Goal: Task Accomplishment & Management: Complete application form

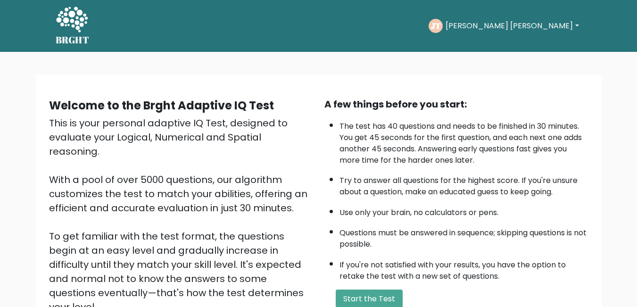
scroll to position [94, 0]
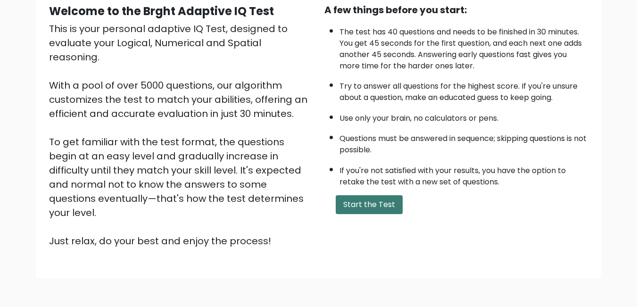
click at [351, 207] on button "Start the Test" at bounding box center [369, 204] width 67 height 19
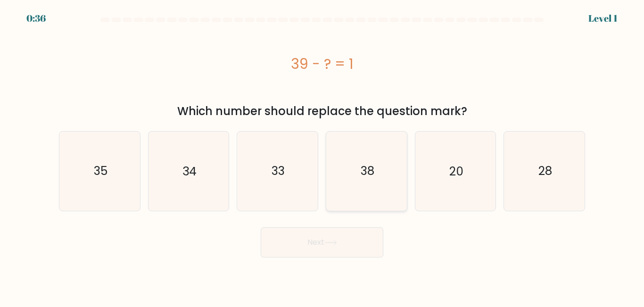
click at [383, 175] on icon "38" at bounding box center [366, 171] width 79 height 79
click at [322, 156] on input "d. 38" at bounding box center [322, 155] width 0 height 2
radio input "true"
click at [357, 237] on button "Next" at bounding box center [322, 242] width 123 height 30
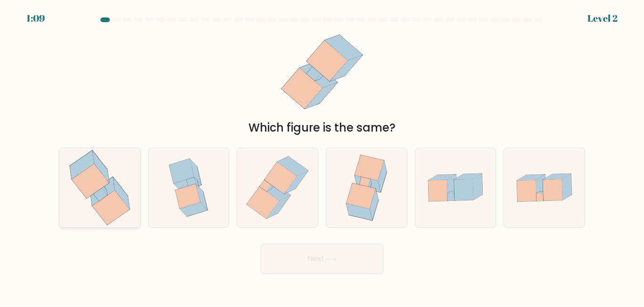
click at [116, 187] on icon at bounding box center [121, 194] width 16 height 32
click at [322, 156] on input "a." at bounding box center [322, 155] width 0 height 2
radio input "true"
click at [308, 262] on button "Next" at bounding box center [322, 259] width 123 height 30
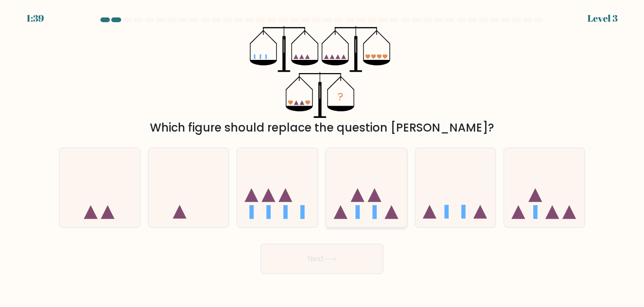
click at [365, 193] on icon at bounding box center [366, 187] width 81 height 66
click at [322, 156] on input "d." at bounding box center [322, 155] width 0 height 2
radio input "true"
click at [113, 182] on icon at bounding box center [99, 187] width 81 height 66
click at [322, 156] on input "a." at bounding box center [322, 155] width 0 height 2
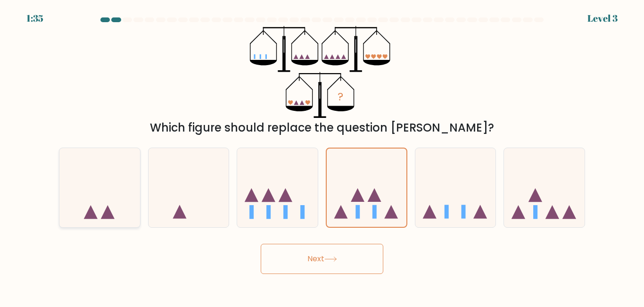
radio input "true"
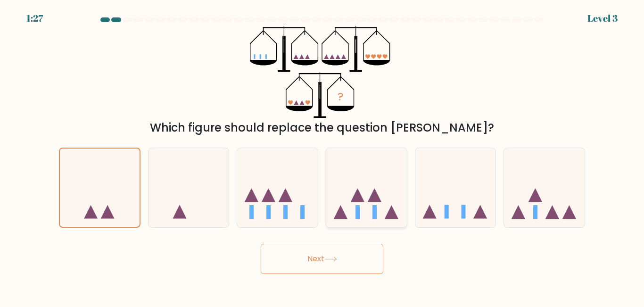
click at [363, 196] on icon at bounding box center [366, 187] width 81 height 66
click at [322, 156] on input "d." at bounding box center [322, 155] width 0 height 2
radio input "true"
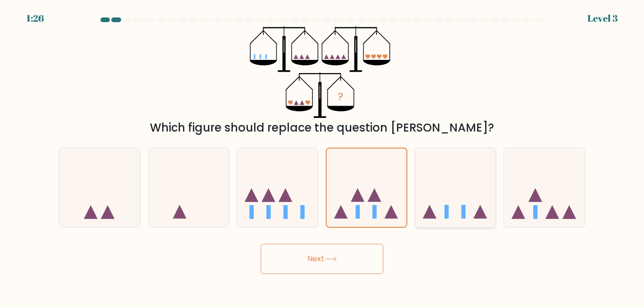
click at [450, 193] on icon at bounding box center [455, 187] width 81 height 66
click at [322, 156] on input "e." at bounding box center [322, 155] width 0 height 2
radio input "true"
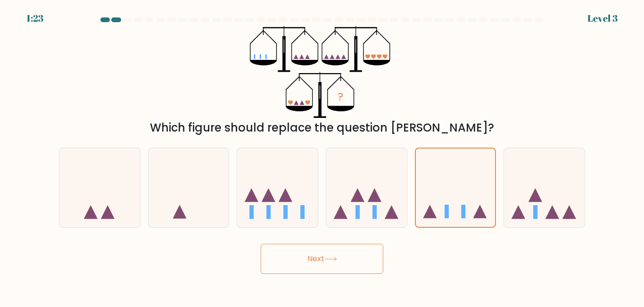
click at [333, 256] on icon at bounding box center [330, 258] width 13 height 5
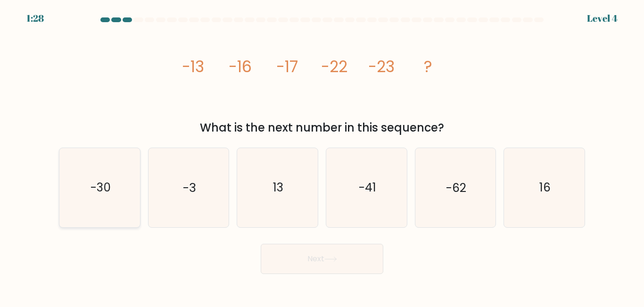
click at [109, 182] on text "-30" at bounding box center [100, 188] width 20 height 16
click at [322, 156] on input "a. -30" at bounding box center [322, 155] width 0 height 2
radio input "true"
click at [336, 260] on icon at bounding box center [330, 258] width 13 height 5
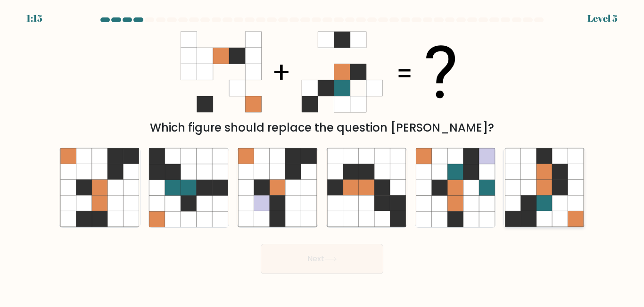
click at [544, 198] on icon at bounding box center [544, 204] width 16 height 16
click at [322, 156] on input "f." at bounding box center [322, 155] width 0 height 2
radio input "true"
click at [327, 262] on button "Next" at bounding box center [322, 259] width 123 height 30
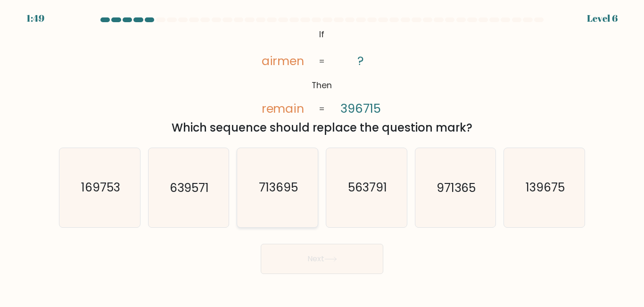
click at [300, 188] on icon "713695" at bounding box center [277, 187] width 79 height 79
click at [322, 156] on input "c. 713695" at bounding box center [322, 155] width 0 height 2
radio input "true"
click at [329, 255] on button "Next" at bounding box center [322, 259] width 123 height 30
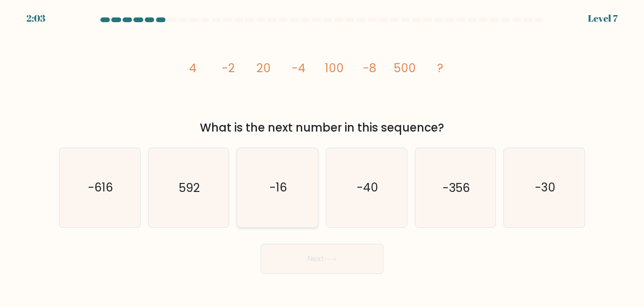
click at [283, 211] on icon "-16" at bounding box center [277, 187] width 79 height 79
click at [322, 156] on input "c. -16" at bounding box center [322, 155] width 0 height 2
radio input "true"
click at [304, 265] on button "Next" at bounding box center [322, 259] width 123 height 30
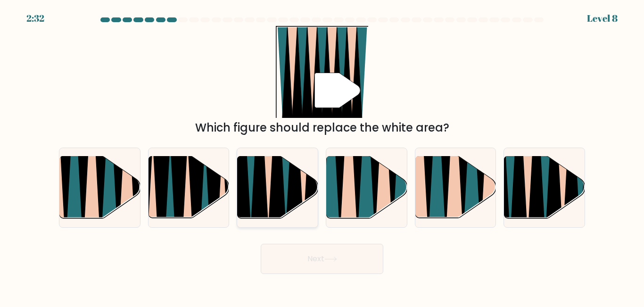
click at [300, 186] on icon at bounding box center [295, 156] width 18 height 161
click at [322, 156] on input "c." at bounding box center [322, 155] width 0 height 2
radio input "true"
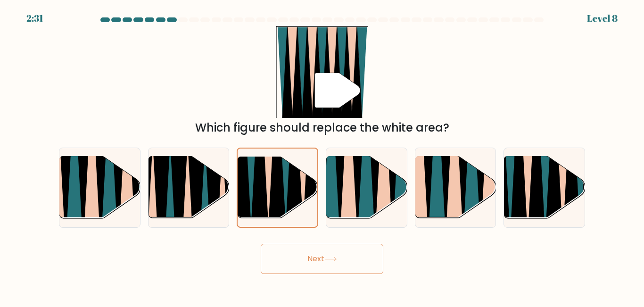
click at [341, 259] on button "Next" at bounding box center [322, 259] width 123 height 30
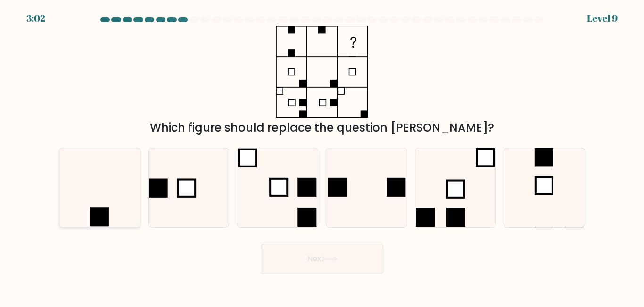
click at [98, 200] on icon at bounding box center [99, 187] width 79 height 79
click at [322, 156] on input "a." at bounding box center [322, 155] width 0 height 2
radio input "true"
click at [287, 264] on button "Next" at bounding box center [322, 259] width 123 height 30
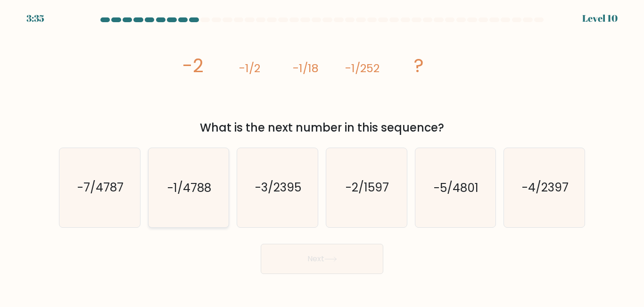
click at [202, 209] on icon "-1/4788" at bounding box center [188, 187] width 79 height 79
click at [322, 156] on input "b. -1/4788" at bounding box center [322, 155] width 0 height 2
radio input "true"
click at [321, 257] on button "Next" at bounding box center [322, 259] width 123 height 30
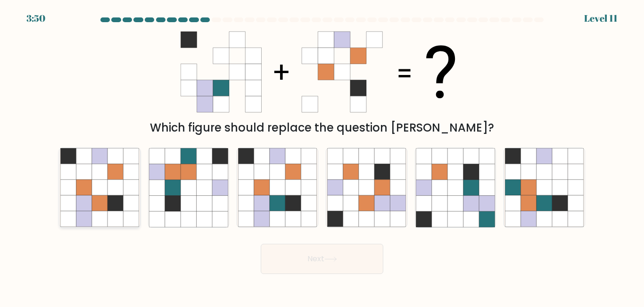
click at [115, 184] on icon at bounding box center [115, 188] width 16 height 16
click at [322, 156] on input "a." at bounding box center [322, 155] width 0 height 2
radio input "true"
click at [323, 257] on button "Next" at bounding box center [322, 259] width 123 height 30
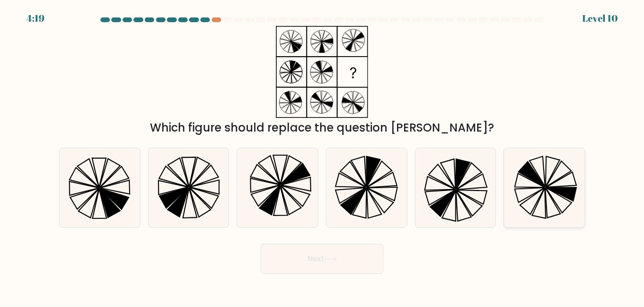
click at [512, 194] on icon at bounding box center [544, 187] width 79 height 79
click at [322, 156] on input "f." at bounding box center [322, 155] width 0 height 2
radio input "true"
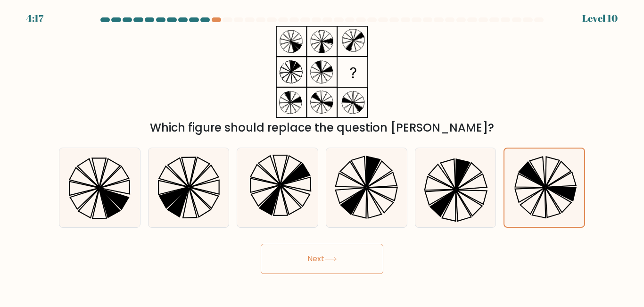
click at [348, 262] on button "Next" at bounding box center [322, 259] width 123 height 30
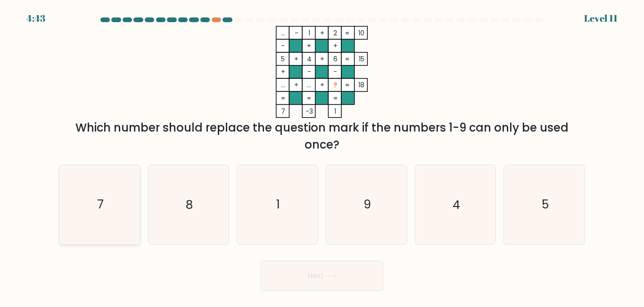
click at [116, 206] on icon "7" at bounding box center [99, 204] width 79 height 79
click at [322, 156] on input "a. 7" at bounding box center [322, 155] width 0 height 2
radio input "true"
click at [296, 278] on button "Next" at bounding box center [322, 276] width 123 height 30
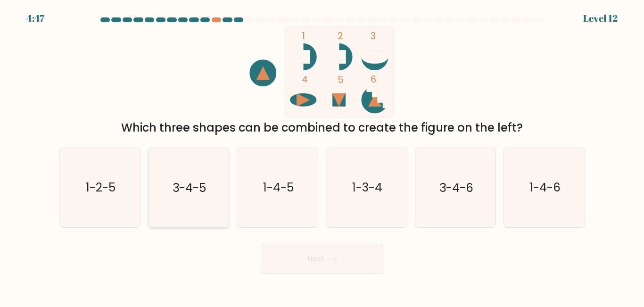
click at [207, 195] on icon "3-4-5" at bounding box center [188, 187] width 79 height 79
click at [322, 156] on input "b. 3-4-5" at bounding box center [322, 155] width 0 height 2
radio input "true"
click at [327, 257] on icon at bounding box center [330, 258] width 13 height 5
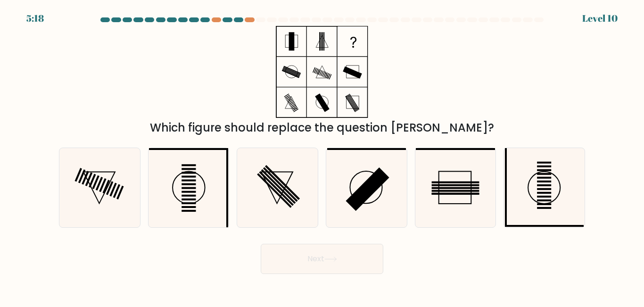
click at [502, 189] on div "f." at bounding box center [544, 188] width 89 height 80
click at [525, 189] on icon at bounding box center [544, 187] width 79 height 79
click at [322, 156] on input "f." at bounding box center [322, 155] width 0 height 2
radio input "true"
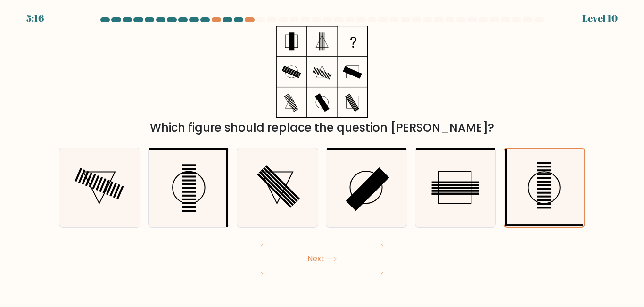
click at [343, 267] on button "Next" at bounding box center [322, 259] width 123 height 30
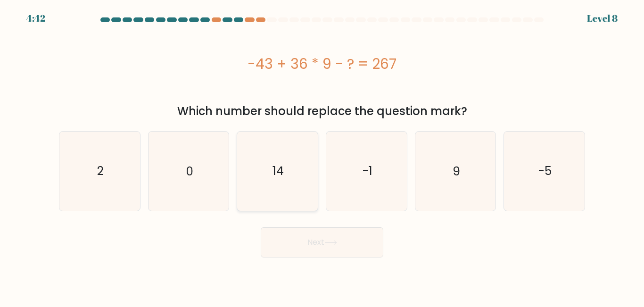
click at [264, 178] on icon "14" at bounding box center [277, 171] width 79 height 79
click at [322, 156] on input "c. 14" at bounding box center [322, 155] width 0 height 2
radio input "true"
click at [317, 241] on button "Next" at bounding box center [322, 242] width 123 height 30
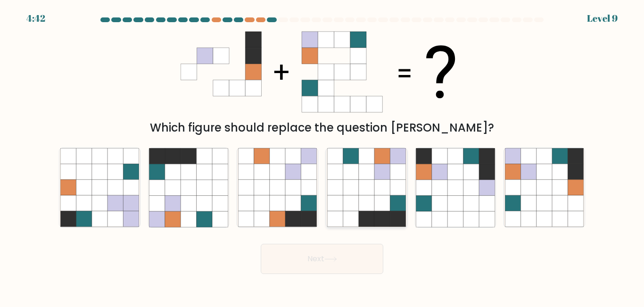
click at [375, 209] on icon at bounding box center [382, 204] width 16 height 16
click at [322, 156] on input "d." at bounding box center [322, 155] width 0 height 2
radio input "true"
click at [375, 209] on icon at bounding box center [382, 204] width 16 height 16
click at [322, 156] on input "d." at bounding box center [322, 155] width 0 height 2
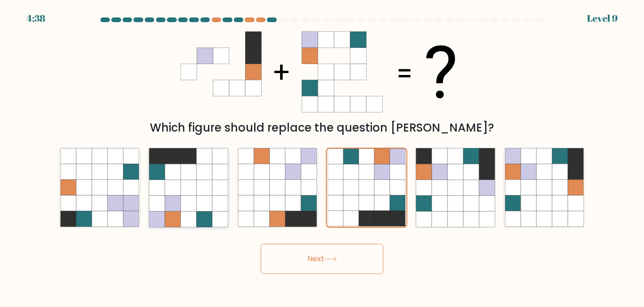
click at [189, 196] on icon at bounding box center [189, 204] width 16 height 16
click at [322, 156] on input "b." at bounding box center [322, 155] width 0 height 2
radio input "true"
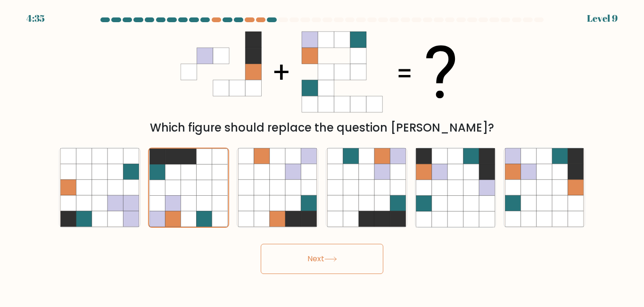
click at [312, 270] on button "Next" at bounding box center [322, 259] width 123 height 30
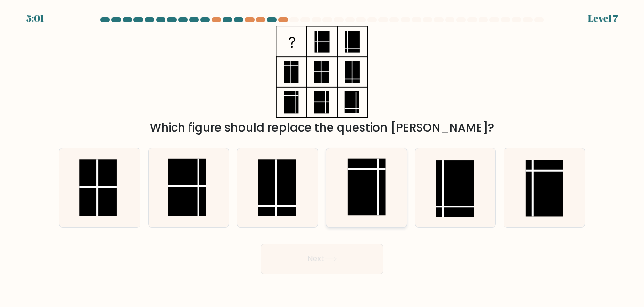
click at [385, 190] on rect at bounding box center [367, 187] width 38 height 57
click at [322, 156] on input "d." at bounding box center [322, 155] width 0 height 2
radio input "true"
click at [443, 189] on line at bounding box center [443, 188] width 0 height 57
click at [322, 156] on input "e." at bounding box center [322, 155] width 0 height 2
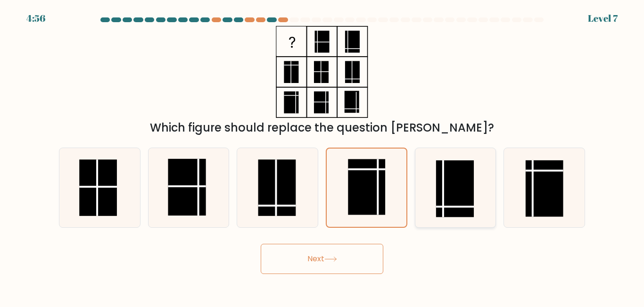
radio input "true"
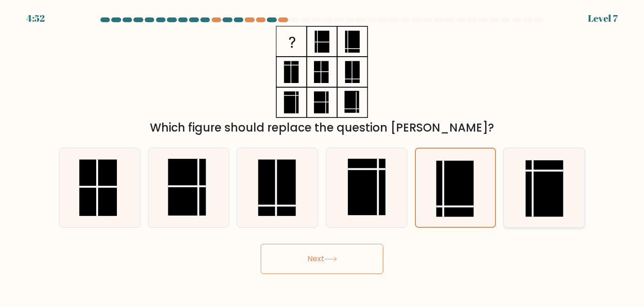
click at [548, 188] on rect at bounding box center [545, 188] width 38 height 57
click at [322, 156] on input "f." at bounding box center [322, 155] width 0 height 2
radio input "true"
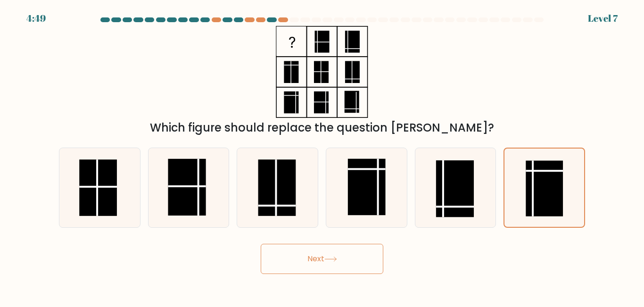
click at [329, 260] on icon at bounding box center [330, 258] width 13 height 5
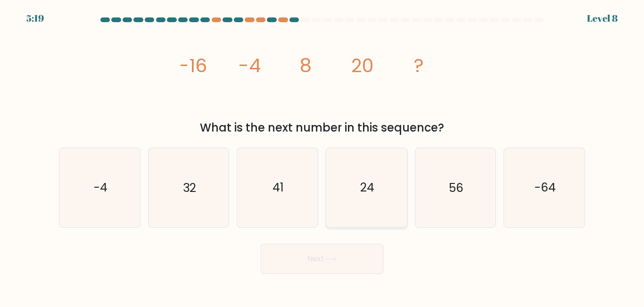
click at [363, 181] on text "24" at bounding box center [367, 188] width 14 height 16
click at [322, 156] on input "d. 24" at bounding box center [322, 155] width 0 height 2
radio input "true"
click at [345, 252] on button "Next" at bounding box center [322, 259] width 123 height 30
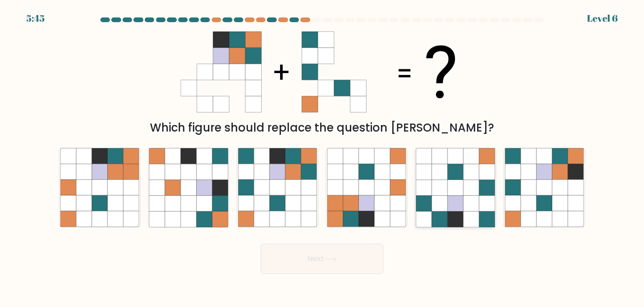
click at [447, 212] on icon at bounding box center [440, 219] width 16 height 16
click at [322, 156] on input "e." at bounding box center [322, 155] width 0 height 2
radio input "true"
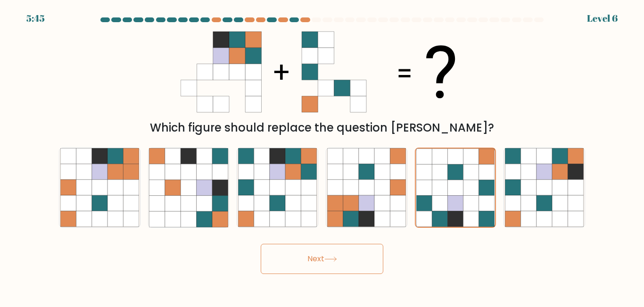
click at [323, 253] on button "Next" at bounding box center [322, 259] width 123 height 30
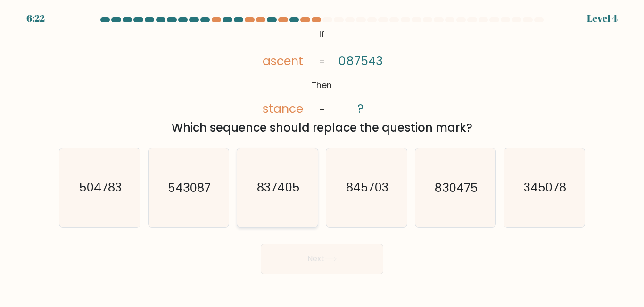
click at [283, 189] on text "837405" at bounding box center [278, 188] width 42 height 16
click at [322, 156] on input "c. 837405" at bounding box center [322, 155] width 0 height 2
radio input "true"
click at [462, 198] on icon "830475" at bounding box center [455, 187] width 79 height 79
click at [322, 156] on input "e. 830475" at bounding box center [322, 155] width 0 height 2
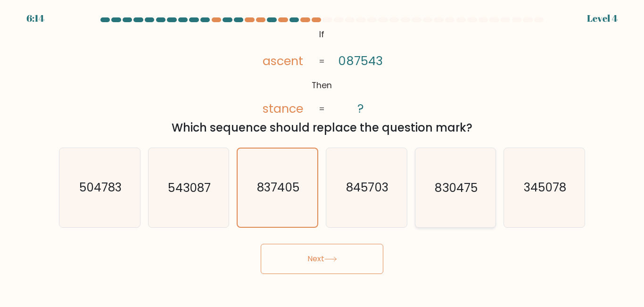
radio input "true"
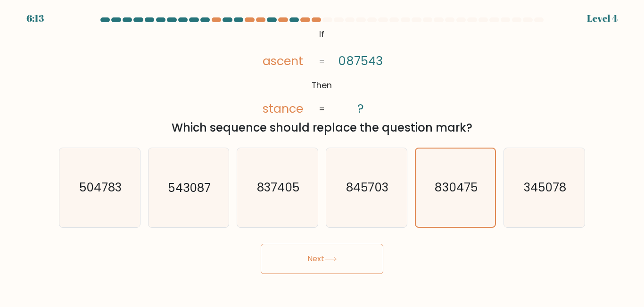
click at [317, 259] on button "Next" at bounding box center [322, 259] width 123 height 30
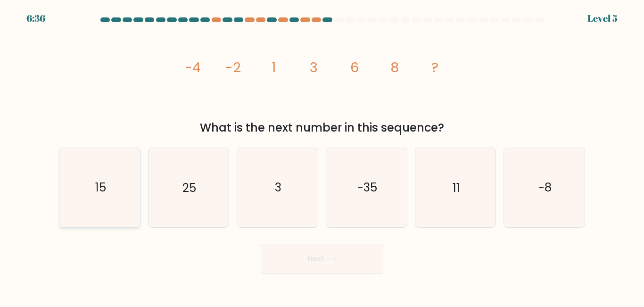
click at [91, 210] on icon "15" at bounding box center [99, 187] width 79 height 79
click at [322, 156] on input "a. 15" at bounding box center [322, 155] width 0 height 2
radio input "true"
click at [298, 261] on button "Next" at bounding box center [322, 259] width 123 height 30
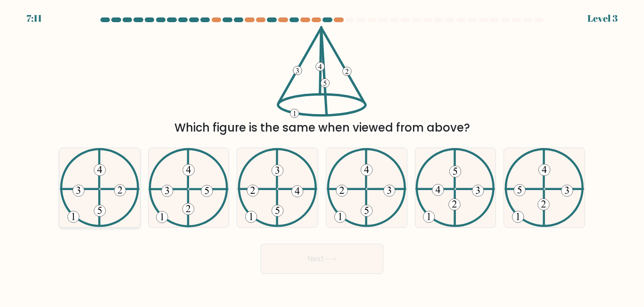
click at [97, 208] on 135 at bounding box center [100, 211] width 12 height 12
click at [322, 156] on input "a." at bounding box center [322, 155] width 0 height 2
radio input "true"
click at [313, 258] on button "Next" at bounding box center [322, 259] width 123 height 30
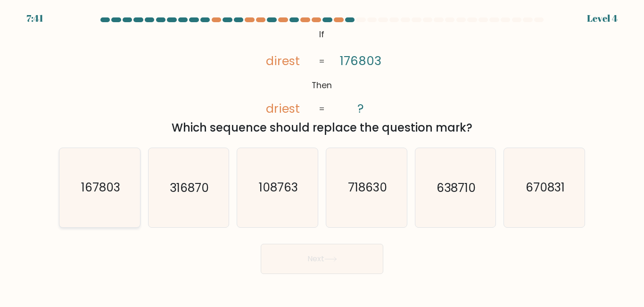
click at [109, 185] on text "167803" at bounding box center [100, 188] width 39 height 16
click at [322, 156] on input "a. 167803" at bounding box center [322, 155] width 0 height 2
radio input "true"
click at [324, 257] on button "Next" at bounding box center [322, 259] width 123 height 30
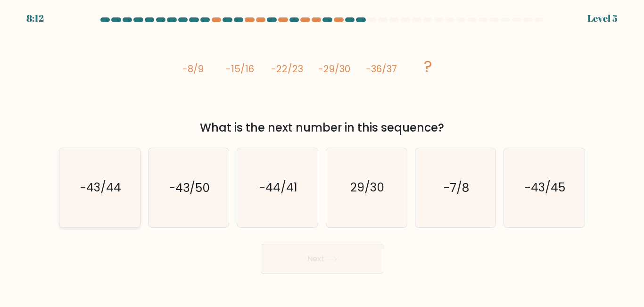
click at [102, 192] on text "-43/44" at bounding box center [100, 188] width 41 height 16
click at [322, 156] on input "a. -43/44" at bounding box center [322, 155] width 0 height 2
radio input "true"
click at [340, 259] on button "Next" at bounding box center [322, 259] width 123 height 30
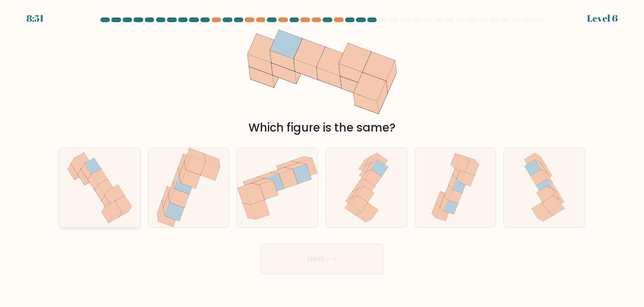
click at [74, 182] on icon at bounding box center [99, 187] width 75 height 79
click at [322, 156] on input "a." at bounding box center [322, 155] width 0 height 2
radio input "true"
click at [341, 261] on button "Next" at bounding box center [322, 259] width 123 height 30
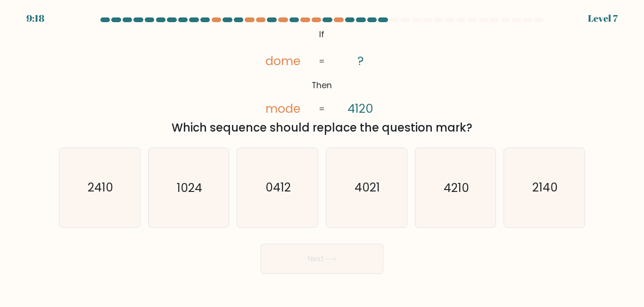
click at [600, 191] on form "If ?" at bounding box center [322, 145] width 644 height 256
click at [566, 196] on icon "2140" at bounding box center [544, 187] width 79 height 79
click at [322, 156] on input "f. 2140" at bounding box center [322, 155] width 0 height 2
radio input "true"
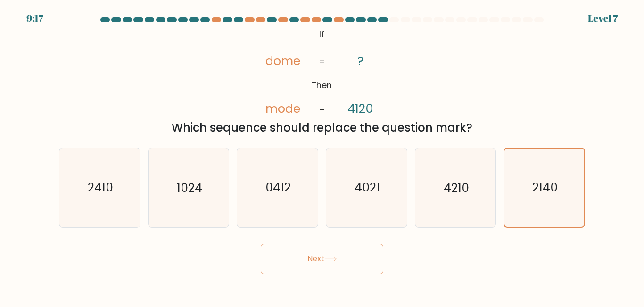
click at [343, 250] on button "Next" at bounding box center [322, 259] width 123 height 30
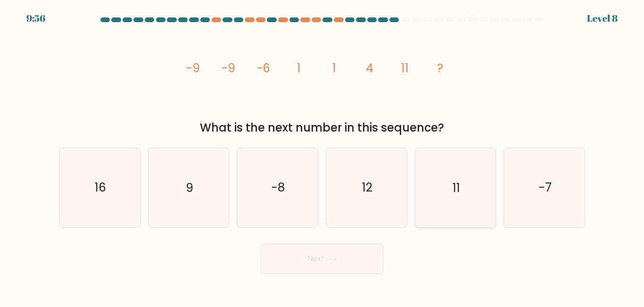
click at [439, 198] on icon "11" at bounding box center [455, 187] width 79 height 79
click at [322, 156] on input "e. 11" at bounding box center [322, 155] width 0 height 2
radio input "true"
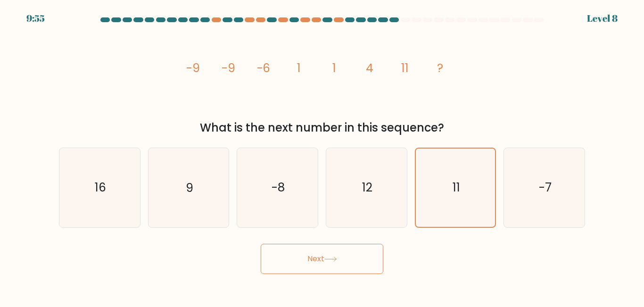
click at [355, 248] on button "Next" at bounding box center [322, 259] width 123 height 30
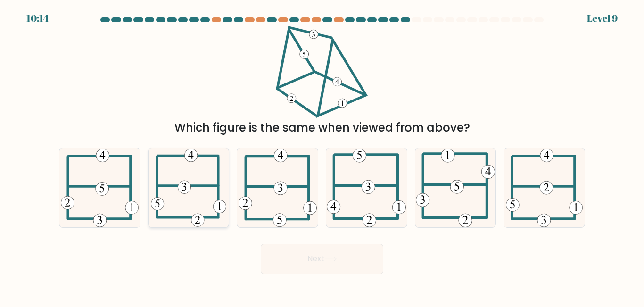
click at [195, 204] on icon at bounding box center [189, 187] width 76 height 79
click at [322, 156] on input "b." at bounding box center [322, 155] width 0 height 2
radio input "true"
click at [329, 258] on icon at bounding box center [330, 258] width 13 height 5
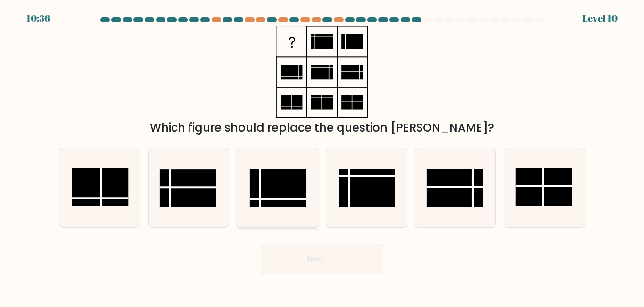
click at [272, 193] on rect at bounding box center [278, 188] width 57 height 38
click at [322, 156] on input "c." at bounding box center [322, 155] width 0 height 2
radio input "true"
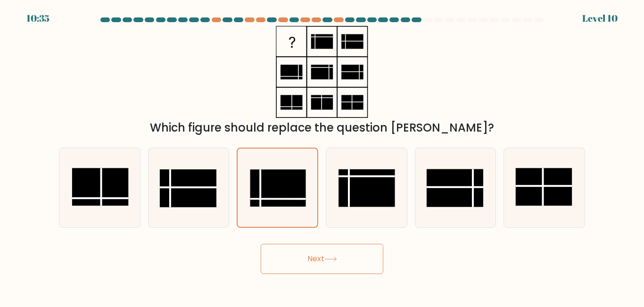
click at [331, 256] on icon at bounding box center [330, 258] width 13 height 5
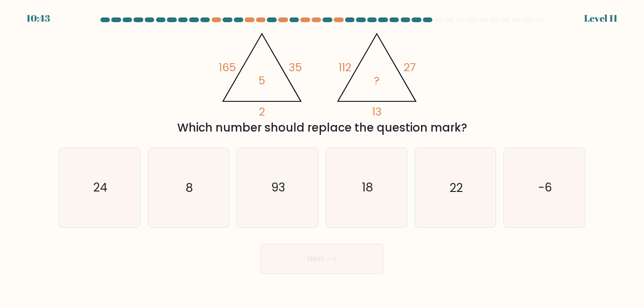
click at [422, 235] on form at bounding box center [322, 145] width 644 height 256
click at [204, 180] on icon "8" at bounding box center [188, 187] width 79 height 79
click at [322, 156] on input "b. 8" at bounding box center [322, 155] width 0 height 2
radio input "true"
click at [326, 261] on button "Next" at bounding box center [322, 259] width 123 height 30
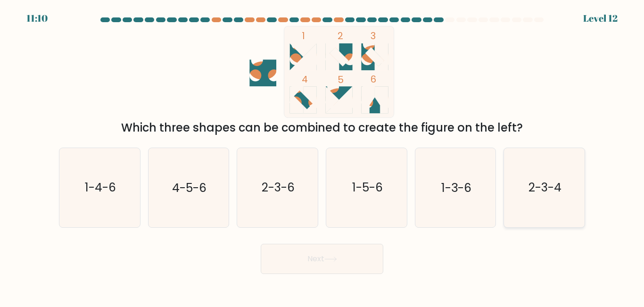
click at [527, 206] on icon "2-3-4" at bounding box center [544, 187] width 79 height 79
click at [322, 156] on input "f. 2-3-4" at bounding box center [322, 155] width 0 height 2
radio input "true"
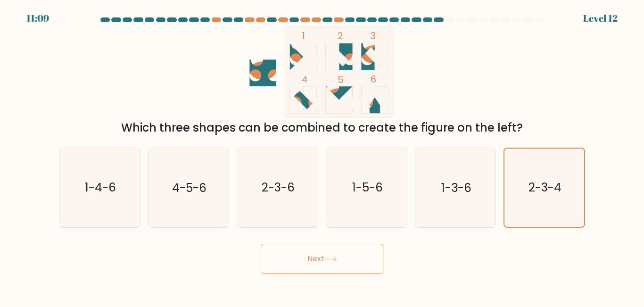
click at [332, 256] on icon at bounding box center [330, 258] width 13 height 5
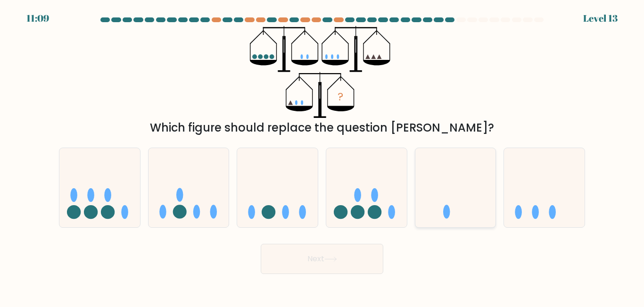
click at [462, 212] on icon at bounding box center [455, 187] width 81 height 66
click at [322, 156] on input "e." at bounding box center [322, 155] width 0 height 2
radio input "true"
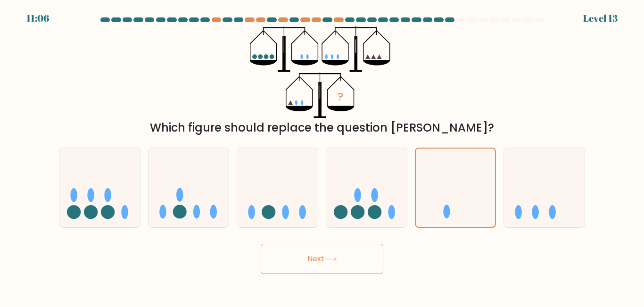
click at [322, 264] on button "Next" at bounding box center [322, 259] width 123 height 30
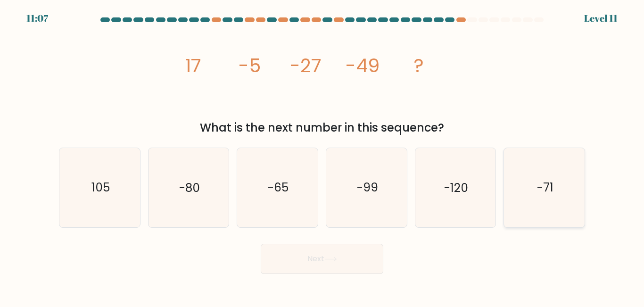
click at [570, 160] on icon "-71" at bounding box center [544, 187] width 79 height 79
click at [322, 156] on input "f. -71" at bounding box center [322, 155] width 0 height 2
radio input "true"
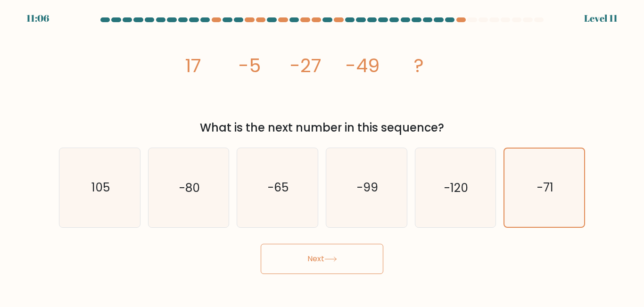
click at [357, 251] on button "Next" at bounding box center [322, 259] width 123 height 30
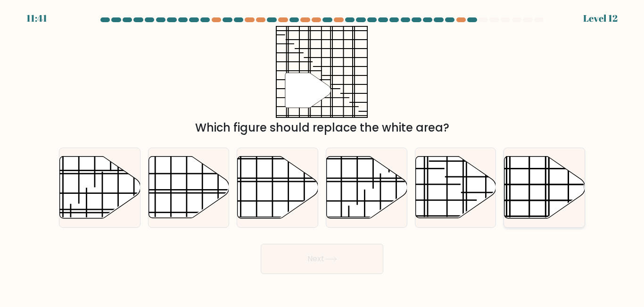
click at [539, 190] on icon at bounding box center [544, 188] width 81 height 62
click at [322, 156] on input "f." at bounding box center [322, 155] width 0 height 2
radio input "true"
click at [312, 264] on button "Next" at bounding box center [322, 259] width 123 height 30
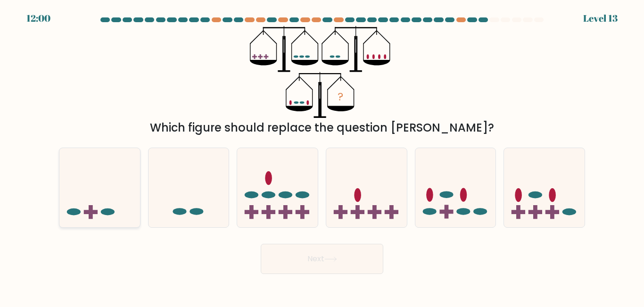
click at [81, 200] on icon at bounding box center [99, 187] width 81 height 66
click at [322, 156] on input "a." at bounding box center [322, 155] width 0 height 2
radio input "true"
click at [327, 260] on icon at bounding box center [330, 258] width 13 height 5
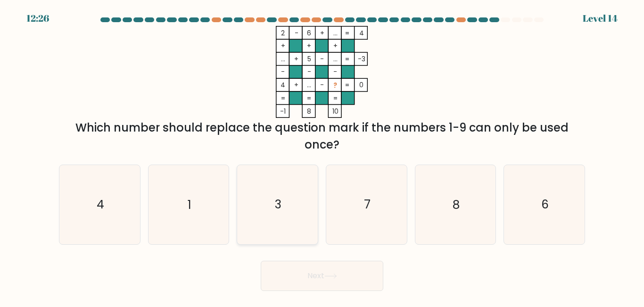
click at [264, 200] on icon "3" at bounding box center [277, 204] width 79 height 79
click at [322, 156] on input "c. 3" at bounding box center [322, 155] width 0 height 2
radio input "true"
click at [169, 202] on icon "1" at bounding box center [188, 204] width 79 height 79
click at [322, 156] on input "b. 1" at bounding box center [322, 155] width 0 height 2
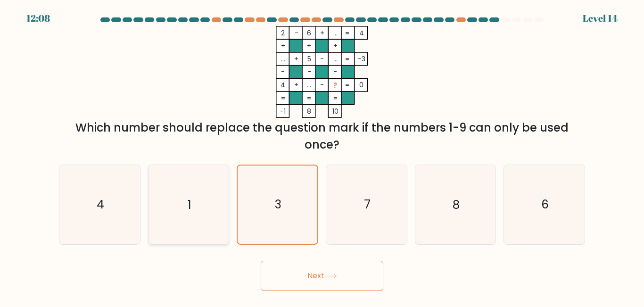
radio input "true"
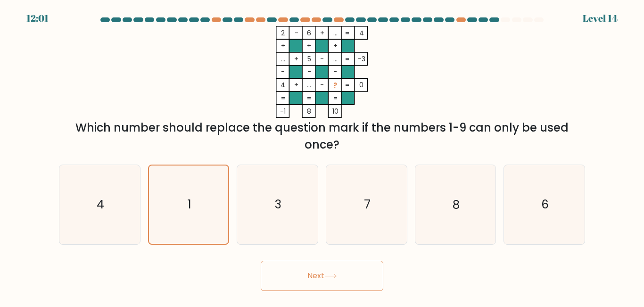
click at [317, 274] on button "Next" at bounding box center [322, 276] width 123 height 30
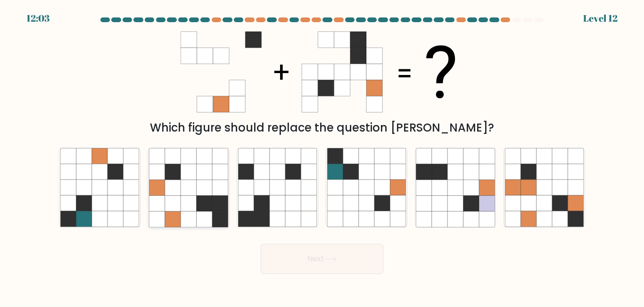
click at [172, 196] on icon at bounding box center [173, 204] width 16 height 16
click at [322, 156] on input "b." at bounding box center [322, 155] width 0 height 2
radio input "true"
click at [315, 256] on button "Next" at bounding box center [322, 259] width 123 height 30
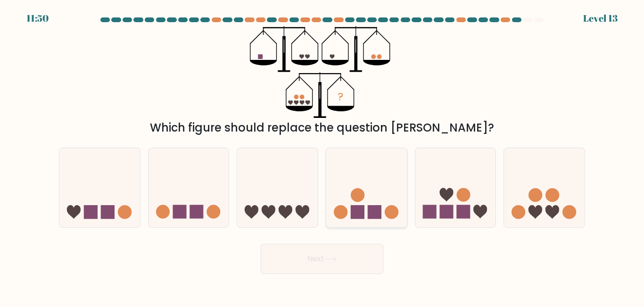
click at [365, 194] on icon at bounding box center [366, 187] width 81 height 66
click at [322, 156] on input "d." at bounding box center [322, 155] width 0 height 2
radio input "true"
click at [312, 268] on button "Next" at bounding box center [322, 259] width 123 height 30
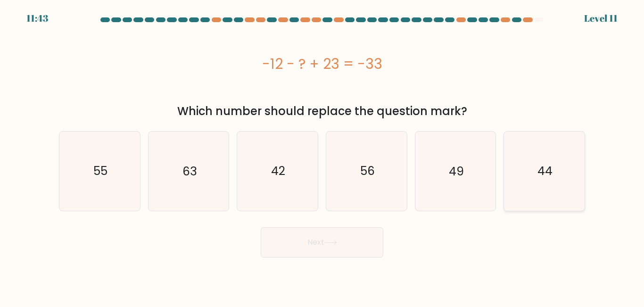
click at [559, 175] on icon "44" at bounding box center [544, 171] width 79 height 79
click at [322, 156] on input "f. 44" at bounding box center [322, 155] width 0 height 2
radio input "true"
click at [354, 238] on button "Next" at bounding box center [322, 242] width 123 height 30
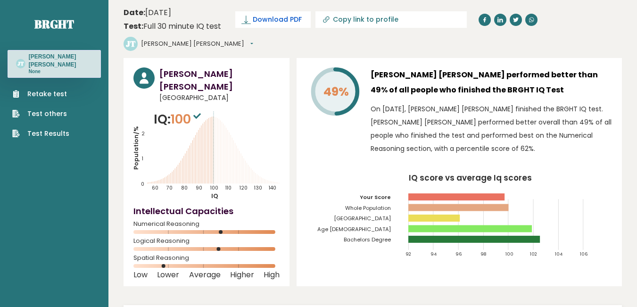
click at [275, 20] on span "Download PDF" at bounding box center [277, 20] width 49 height 10
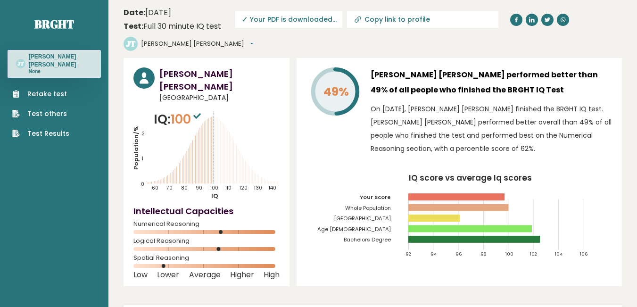
click at [45, 129] on link "Test Results" at bounding box center [40, 134] width 57 height 10
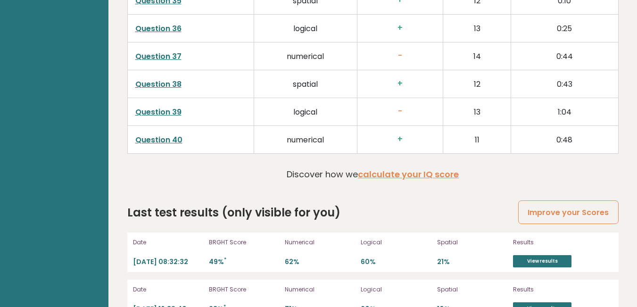
scroll to position [2505, 0]
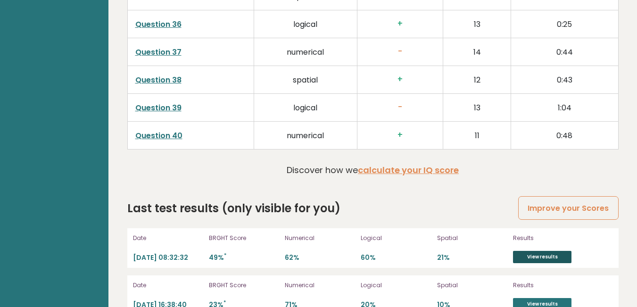
click at [538, 251] on link "View results" at bounding box center [542, 257] width 58 height 12
